Goal: Transaction & Acquisition: Purchase product/service

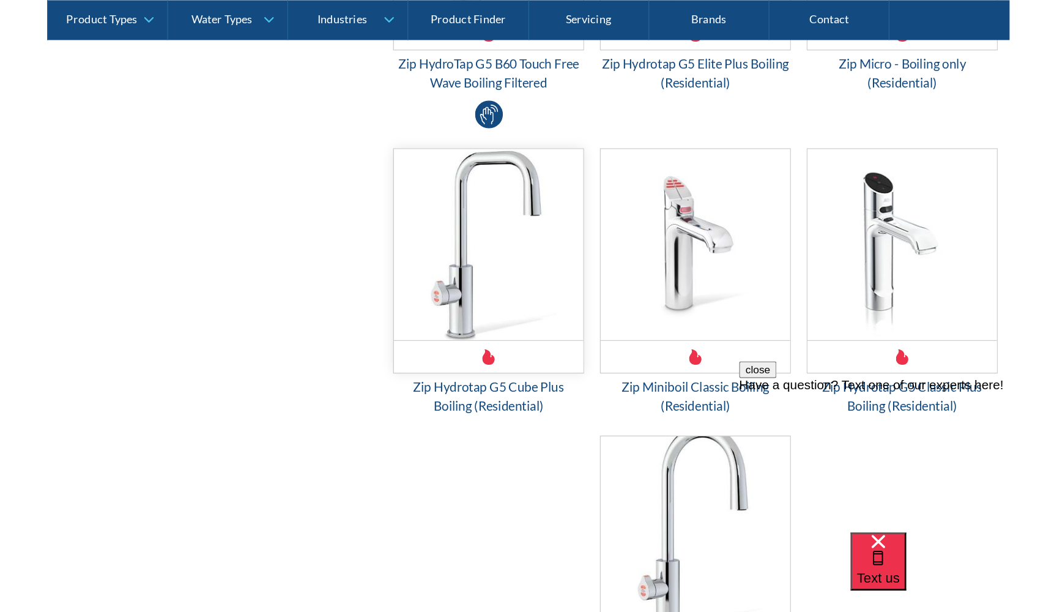
scroll to position [1026, 0]
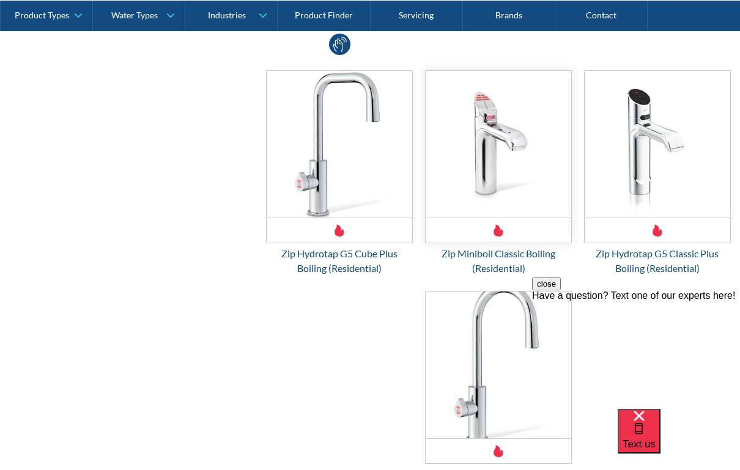
click at [493, 178] on img "Email Form 3" at bounding box center [499, 144] width 146 height 147
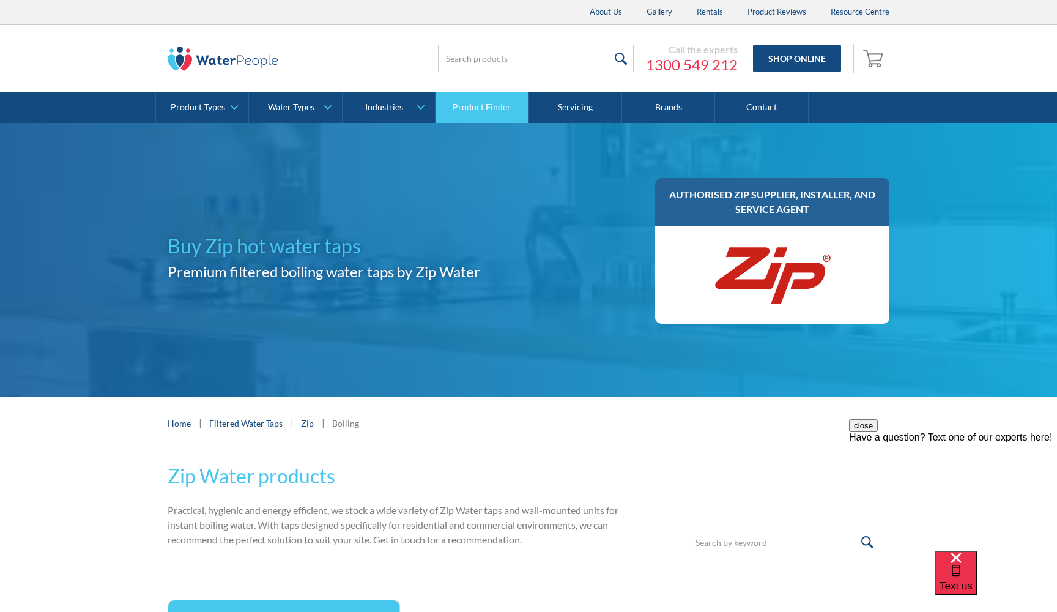
scroll to position [0, 0]
click at [533, 70] on input "search" at bounding box center [536, 59] width 196 height 28
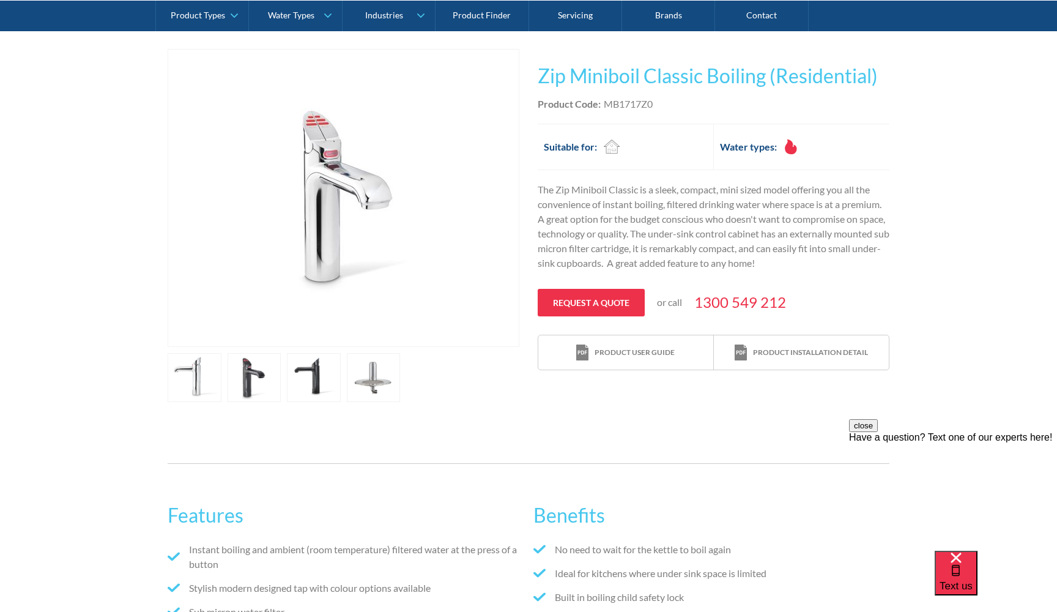
click at [221, 385] on link "open lightbox" at bounding box center [195, 377] width 54 height 49
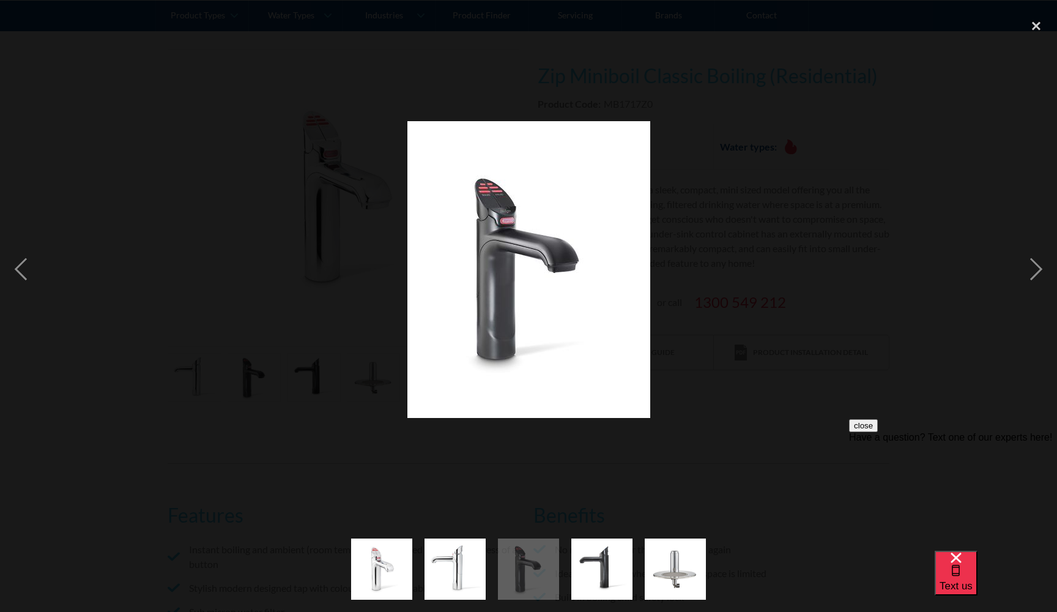
click at [323, 384] on div at bounding box center [528, 269] width 1057 height 514
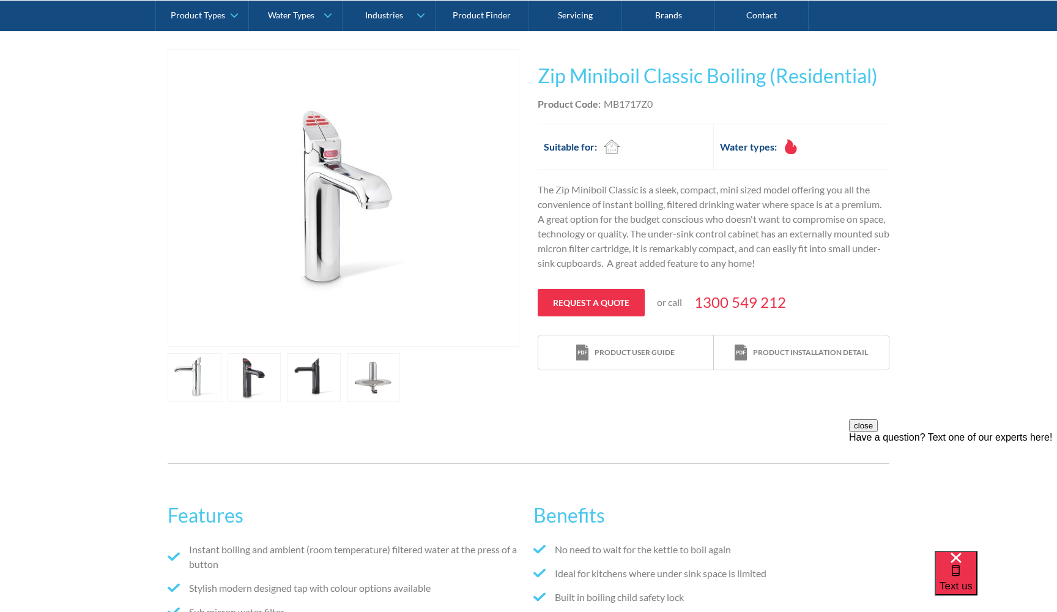
click at [193, 374] on link "open lightbox" at bounding box center [195, 377] width 54 height 49
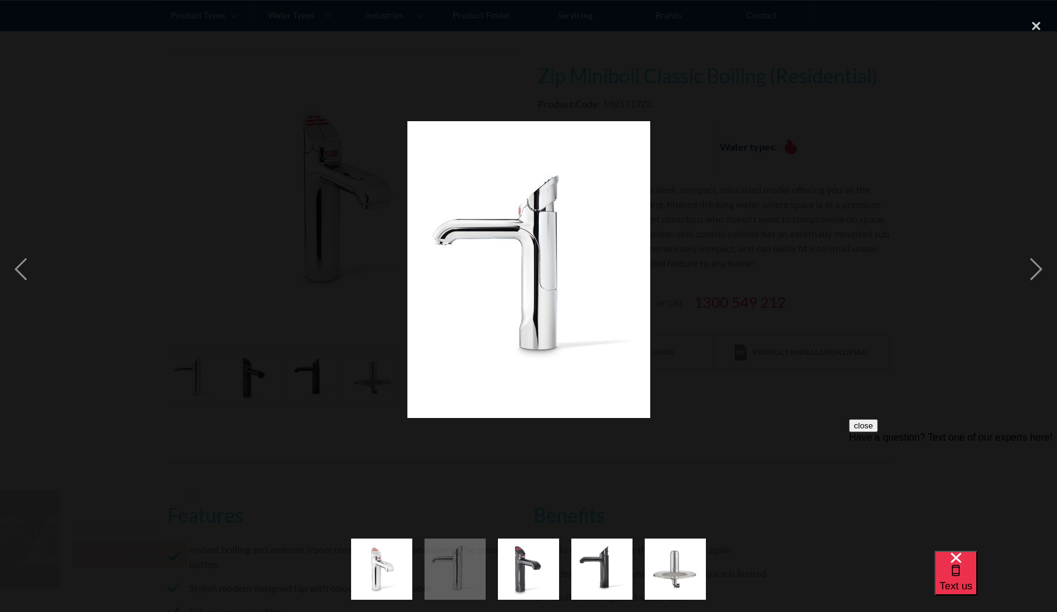
click at [296, 308] on div at bounding box center [528, 269] width 1057 height 514
